Goal: Task Accomplishment & Management: Use online tool/utility

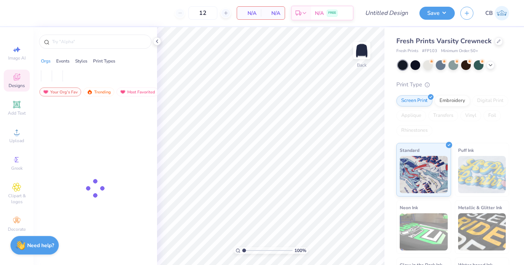
type input "50"
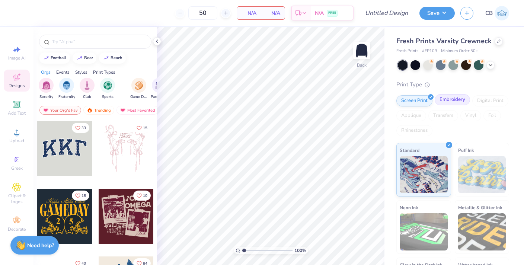
click at [441, 100] on div "Embroidery" at bounding box center [452, 99] width 35 height 11
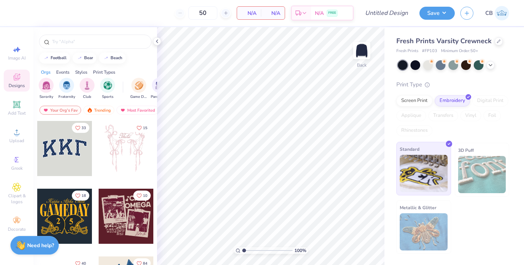
click at [434, 176] on img at bounding box center [424, 173] width 48 height 37
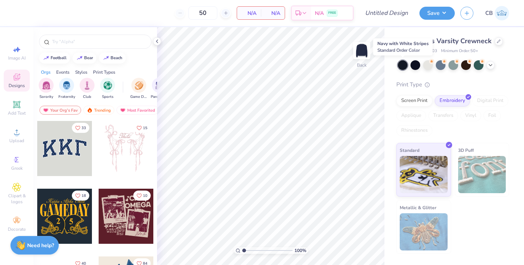
click at [406, 64] on div at bounding box center [403, 65] width 10 height 10
click at [65, 45] on input "text" at bounding box center [98, 41] width 95 height 7
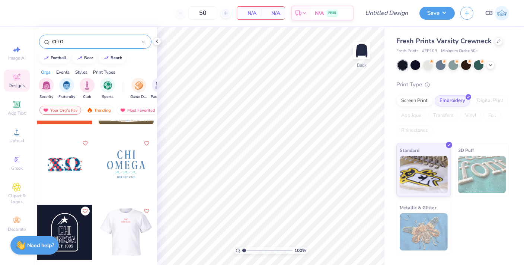
scroll to position [795, 0]
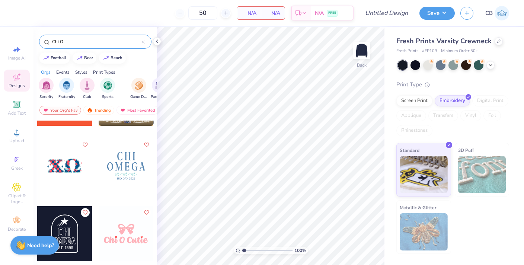
type input "Chi O"
click at [130, 167] on div at bounding box center [126, 165] width 55 height 55
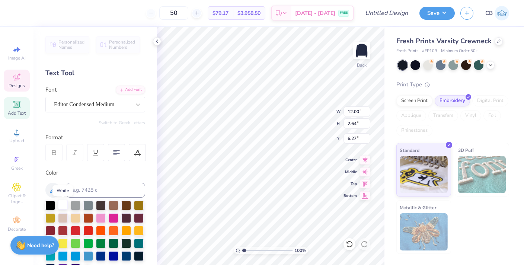
click at [62, 209] on div at bounding box center [63, 205] width 10 height 10
type input "5.60"
type input "3.00"
click at [63, 204] on div at bounding box center [63, 205] width 10 height 10
type input "5.59"
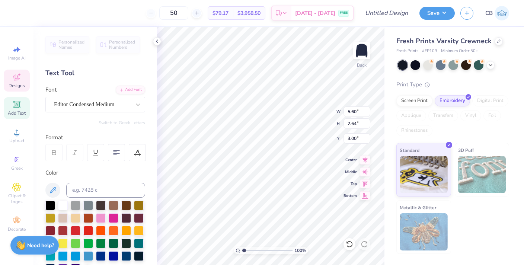
type input "0.65"
type input "11.07"
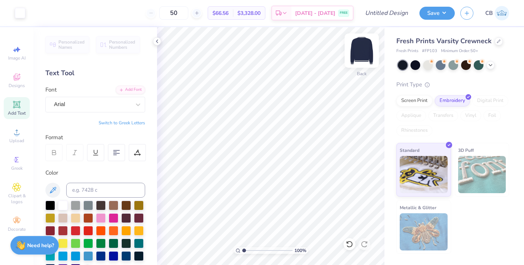
click at [363, 55] on img at bounding box center [362, 51] width 30 height 30
click at [363, 54] on img at bounding box center [362, 51] width 30 height 30
click at [438, 14] on button "Save" at bounding box center [436, 12] width 35 height 13
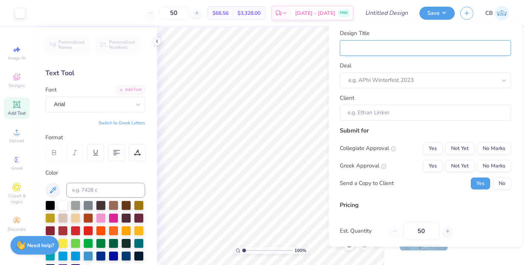
click at [412, 44] on input "Design Title" at bounding box center [425, 48] width 171 height 16
type input "O"
type input "OU"
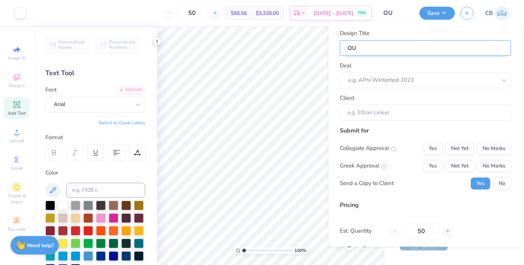
type input "OU"
type input "OU C"
type input "OU Ch"
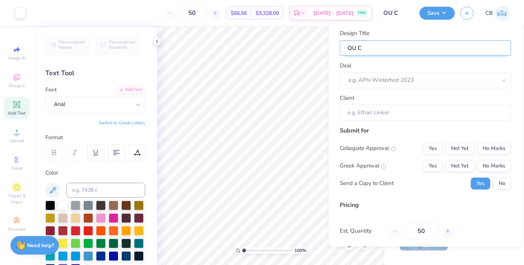
type input "OU Ch"
type input "OU Chi"
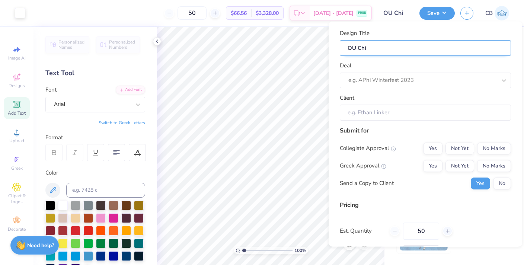
type input "OU Chi O"
type input "OU Chi O m"
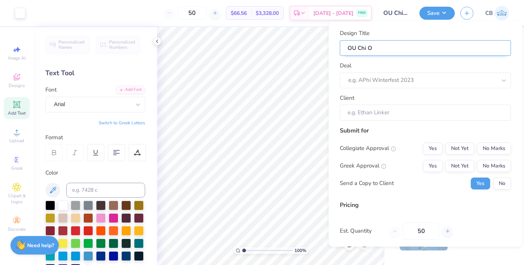
type input "OU Chi O m"
type input "OU Chi O me"
type input "OU Chi O mer"
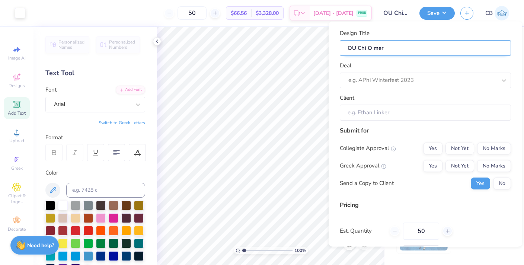
type input "OU Chi O me"
type input "OU Chi O m"
type input "OU Chi O"
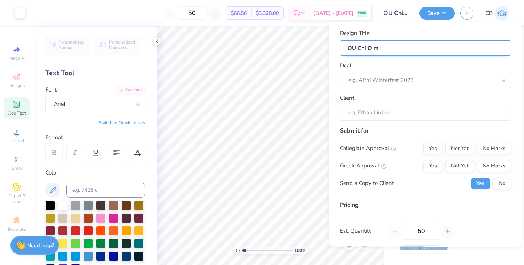
type input "OU Chi O"
type input "OU Chi O M"
type input "OU Chi O Me"
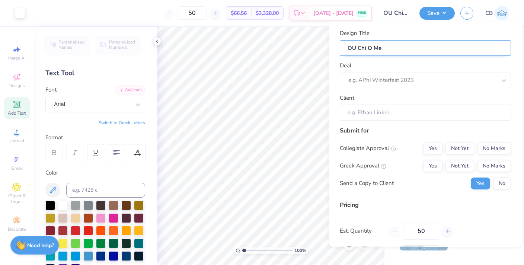
type input "OU Chi O Mer"
type input "OU Chi O Merc"
type input "OU Chi O Merch"
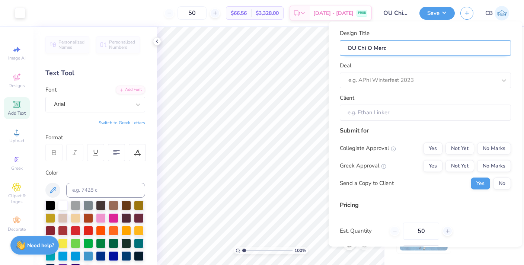
type input "OU Chi O Merch"
type input "OU Chi O Merch D"
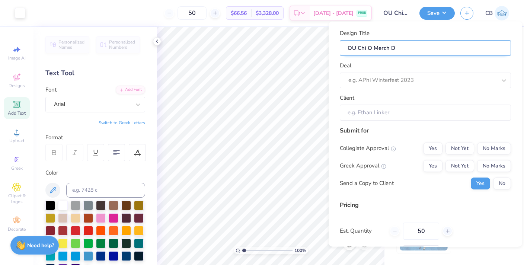
type input "OU Chi O Merch"
type input "OU Chi O Merch d"
type input "OU Chi O Merch"
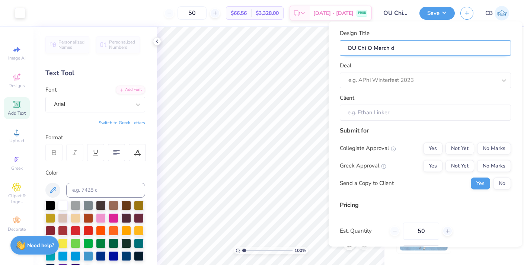
type input "OU Chi O Merch"
type input "OU Chi O Merch D"
type input "OU Chi O Merch Dr"
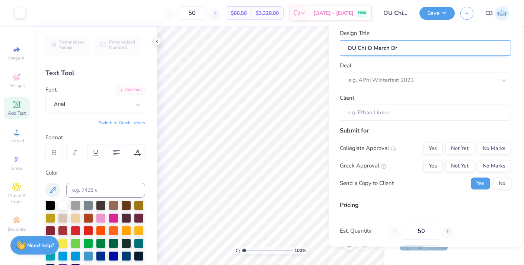
type input "OU Chi O Merch Dro"
type input "OU Chi O Merch Drop"
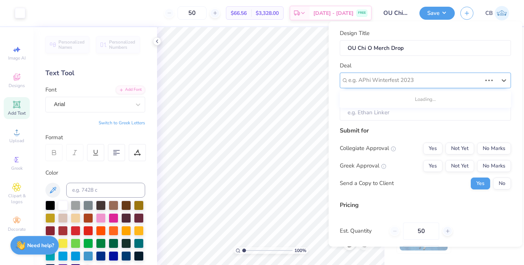
click at [387, 82] on div "e.g. APhi Winterfest 2023" at bounding box center [414, 80] width 133 height 9
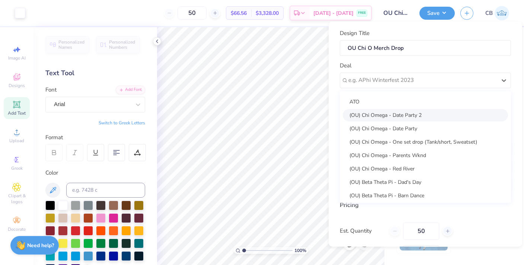
scroll to position [69, 0]
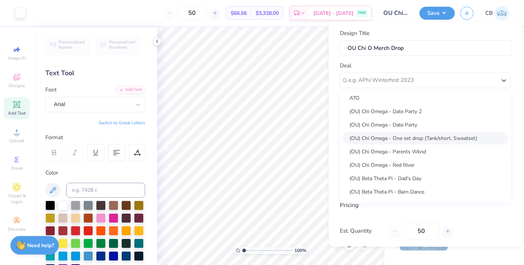
click at [396, 142] on div "(OU) Chi Omega - One set drop (Tank/short, Sweatset)" at bounding box center [425, 138] width 165 height 12
type input "[PERSON_NAME]"
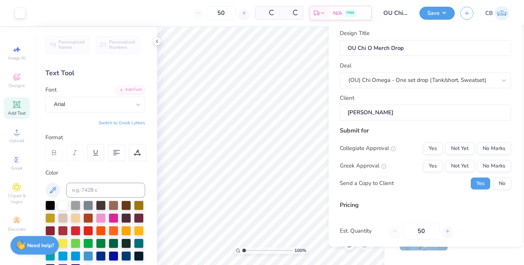
type input "$78.93"
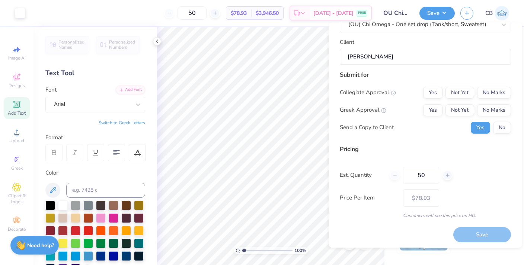
scroll to position [57, 0]
click at [433, 95] on button "Yes" at bounding box center [432, 92] width 19 height 12
click at [433, 105] on button "Yes" at bounding box center [432, 109] width 19 height 12
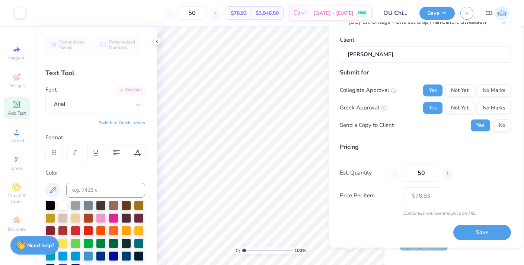
scroll to position [58, 0]
click at [431, 175] on input "50" at bounding box center [421, 173] width 36 height 17
type input "5"
type input "0"
type input "02"
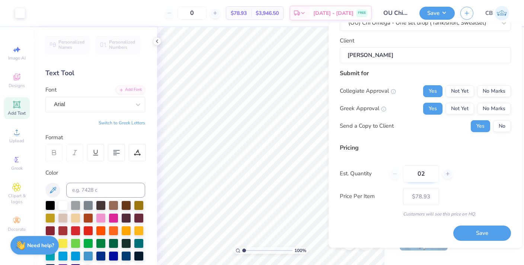
type input "2"
type input "0250"
type input "250"
type input "– –"
type input "025"
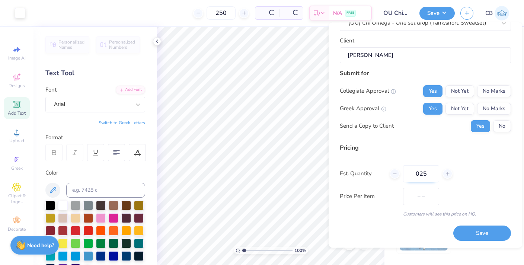
type input "$76.28"
type input "0"
type input "0250"
type input "250"
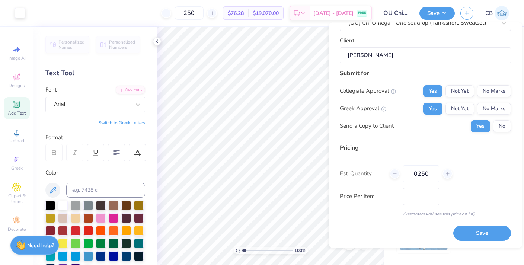
type input "$76.28"
type input "0"
type input "02"
type input "2"
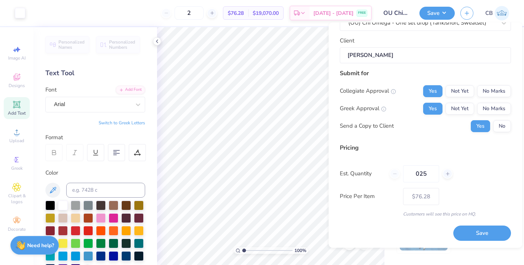
type input "0250"
type input "250"
type input "$76.28"
type input "0250"
click at [495, 157] on div "Pricing Est. Quantity 0250 Price Per Item $76.28 Customers will see this price …" at bounding box center [425, 180] width 171 height 74
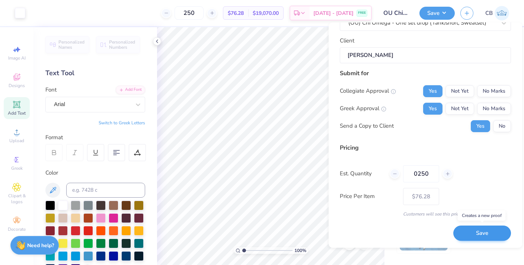
click at [472, 230] on button "Save" at bounding box center [482, 233] width 58 height 15
type input "$64.33"
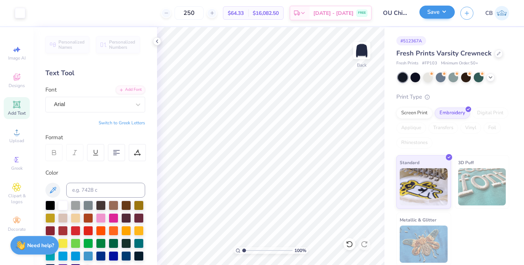
click at [439, 11] on button "Save" at bounding box center [436, 12] width 35 height 13
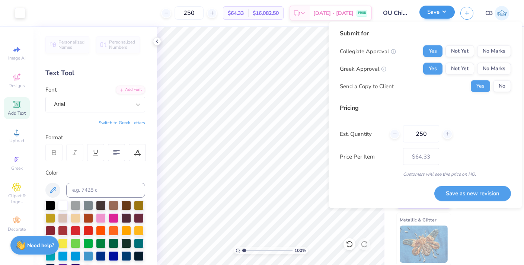
click at [439, 11] on button "Save" at bounding box center [436, 12] width 35 height 13
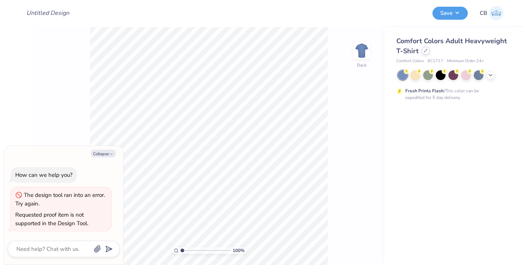
click at [428, 50] on div at bounding box center [426, 51] width 8 height 8
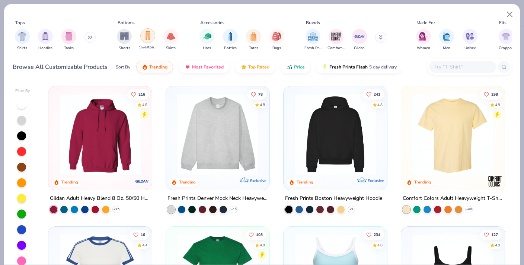
click at [145, 36] on img "filter for Sweatpants" at bounding box center [148, 35] width 8 height 9
type textarea "x"
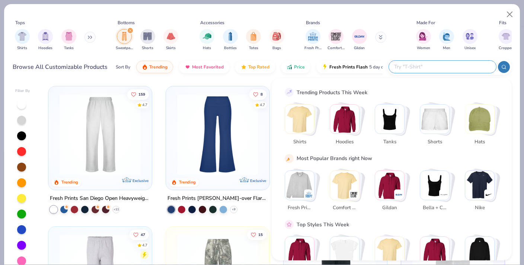
click at [451, 68] on input "text" at bounding box center [441, 67] width 97 height 9
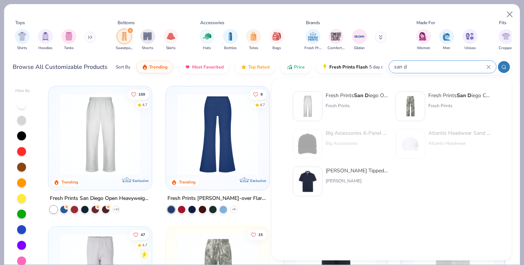
type input "san d"
click at [362, 96] on strong "San D" at bounding box center [361, 95] width 15 height 7
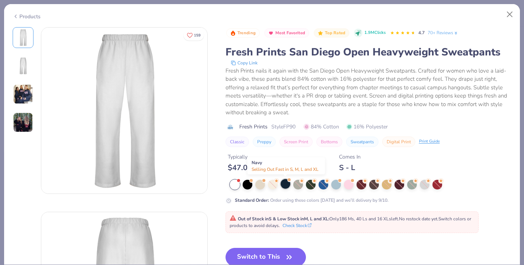
click at [284, 184] on div at bounding box center [286, 184] width 10 height 10
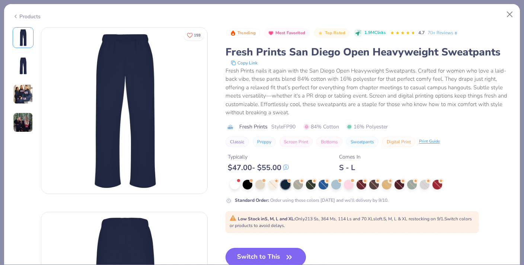
click at [268, 257] on button "Switch to This" at bounding box center [265, 257] width 81 height 19
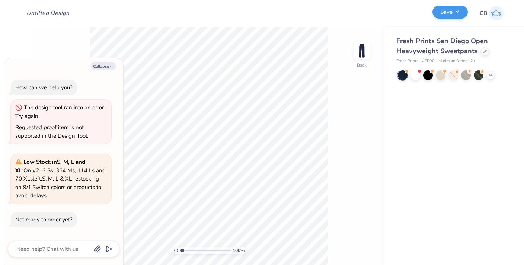
click at [448, 15] on button "Save" at bounding box center [449, 12] width 35 height 13
click at [110, 67] on icon "button" at bounding box center [111, 66] width 4 height 4
type textarea "x"
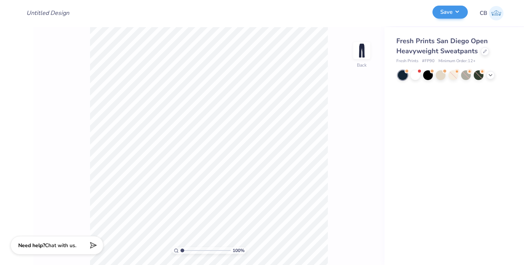
click at [446, 11] on button "Save" at bounding box center [449, 12] width 35 height 13
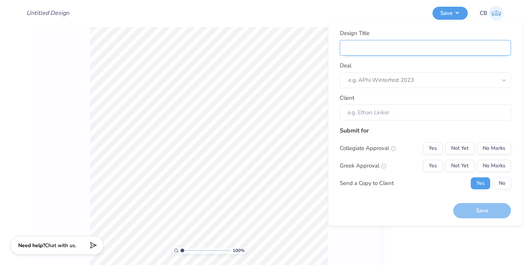
click at [400, 45] on input "Design Title" at bounding box center [425, 48] width 171 height 16
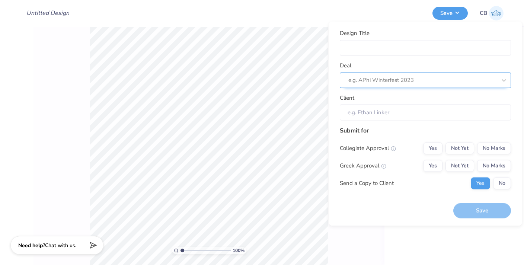
click at [392, 75] on div at bounding box center [422, 80] width 148 height 10
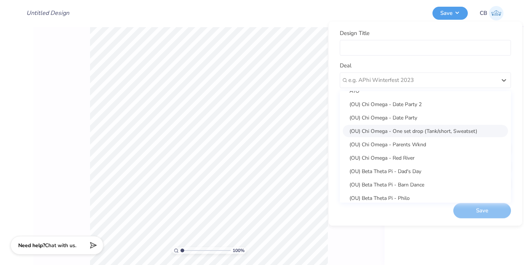
scroll to position [78, 0]
click at [400, 129] on div "(OU) Chi Omega - One set drop (Tank/short, Sweatset)" at bounding box center [425, 129] width 165 height 12
type input "[PERSON_NAME]"
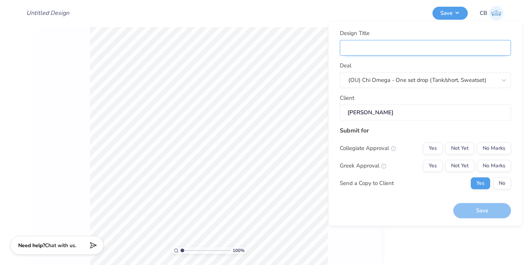
click at [387, 42] on input "Design Title" at bounding box center [425, 48] width 171 height 16
type input "O"
type input "OU"
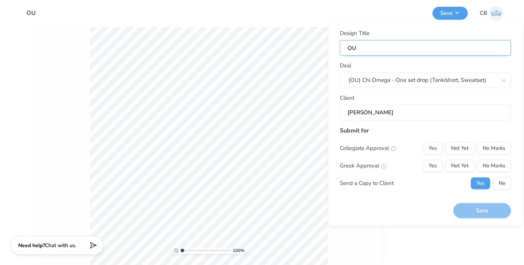
type input "OU"
type input "OU C"
type input "OU Ch"
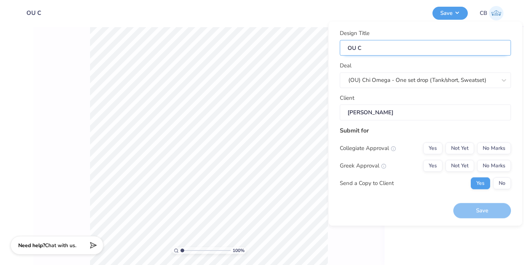
type input "OU Ch"
type input "OU Chi"
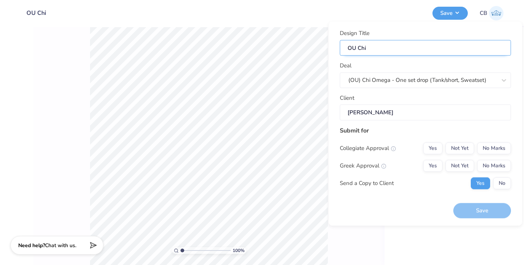
type input "OU Chi O"
type input "OU Chi O M"
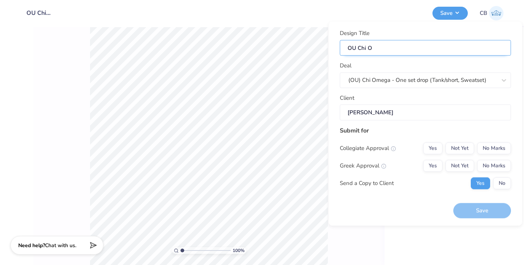
type input "OU Chi O M"
type input "OU Chi O Me"
type input "OU Chi O Mer"
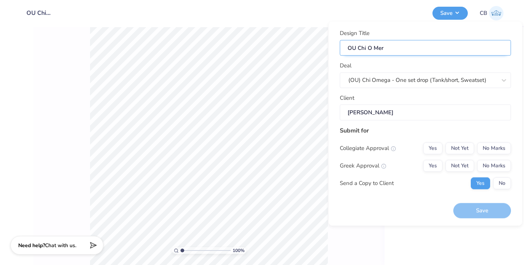
type input "OU Chi O Merc"
type input "OU Chi O Merch"
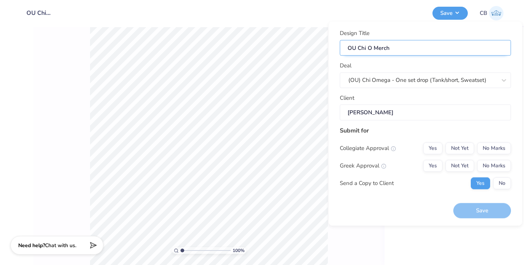
type input "OU Chi O Merch"
type input "OU Chi O Merch D"
type input "OU Chi O Merch Dr"
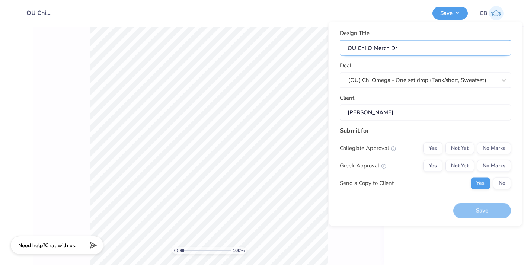
type input "OU Chi O Merch Dro"
type input "OU Chi O Merch Drop"
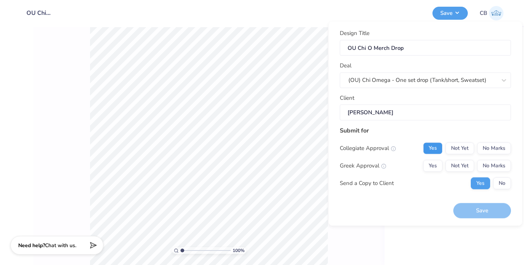
click at [434, 147] on button "Yes" at bounding box center [432, 148] width 19 height 12
click at [434, 164] on button "Yes" at bounding box center [432, 166] width 19 height 12
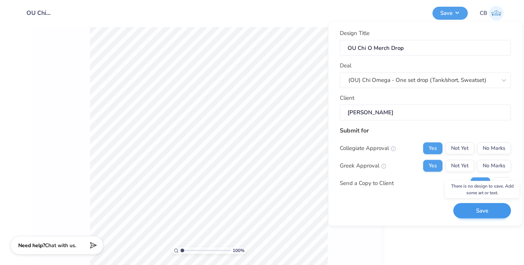
click at [483, 211] on button "Save" at bounding box center [482, 210] width 58 height 15
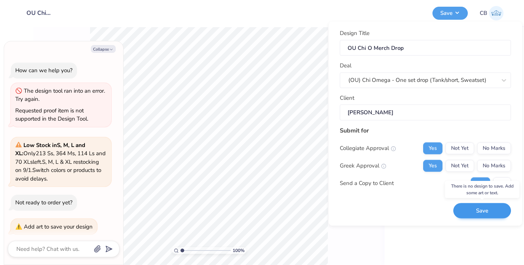
scroll to position [5, 0]
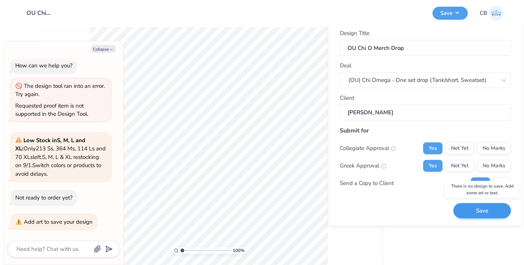
click at [474, 213] on button "Save" at bounding box center [482, 210] width 58 height 15
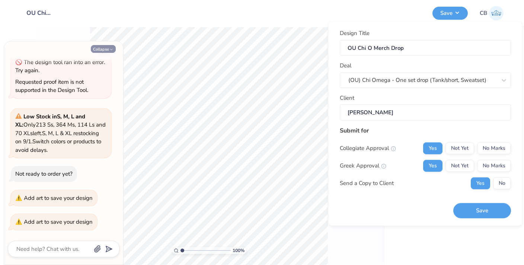
click at [100, 48] on button "Collapse" at bounding box center [103, 49] width 25 height 8
type textarea "x"
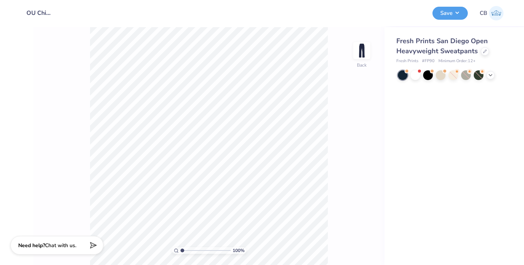
click at [406, 107] on div "Fresh Prints San Diego Open Heavyweight Sweatpants Fresh Prints # FP90 Minimum …" at bounding box center [454, 146] width 140 height 238
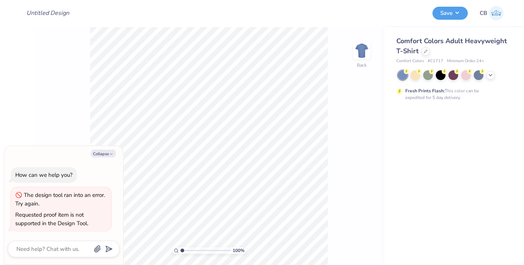
type textarea "x"
click at [426, 52] on div at bounding box center [426, 51] width 8 height 8
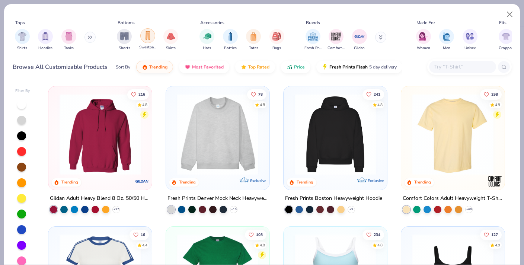
click at [144, 40] on img "filter for Sweatpants" at bounding box center [148, 35] width 8 height 9
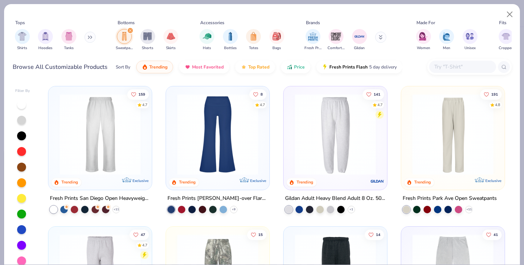
click at [114, 160] on img at bounding box center [100, 134] width 89 height 81
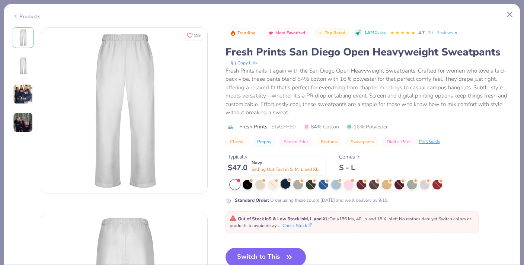
click at [283, 180] on div at bounding box center [286, 184] width 10 height 10
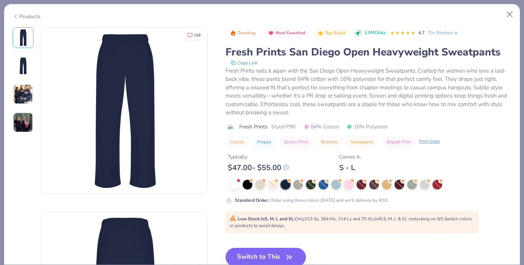
click at [269, 254] on button "Switch to This" at bounding box center [265, 257] width 81 height 19
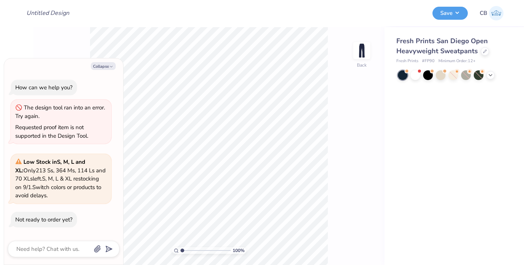
click at [370, 19] on div "Design Title Save CB Image AI Designs Add Text Upload Greek Clipart & logos Dec…" at bounding box center [262, 132] width 524 height 265
click at [486, 50] on div at bounding box center [485, 51] width 8 height 8
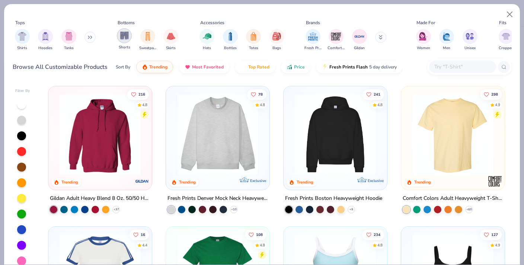
click at [128, 36] on img "filter for Shorts" at bounding box center [124, 35] width 9 height 9
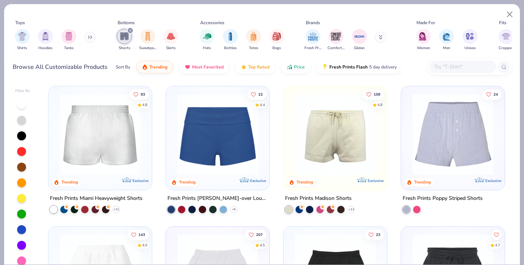
click at [99, 156] on img at bounding box center [100, 134] width 89 height 81
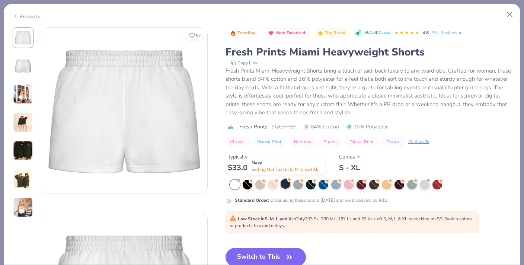
click at [287, 183] on div at bounding box center [286, 184] width 10 height 10
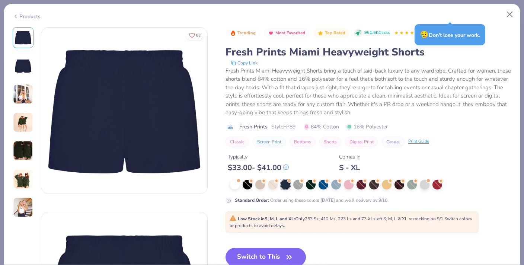
type textarea "x"
